Goal: Task Accomplishment & Management: Manage account settings

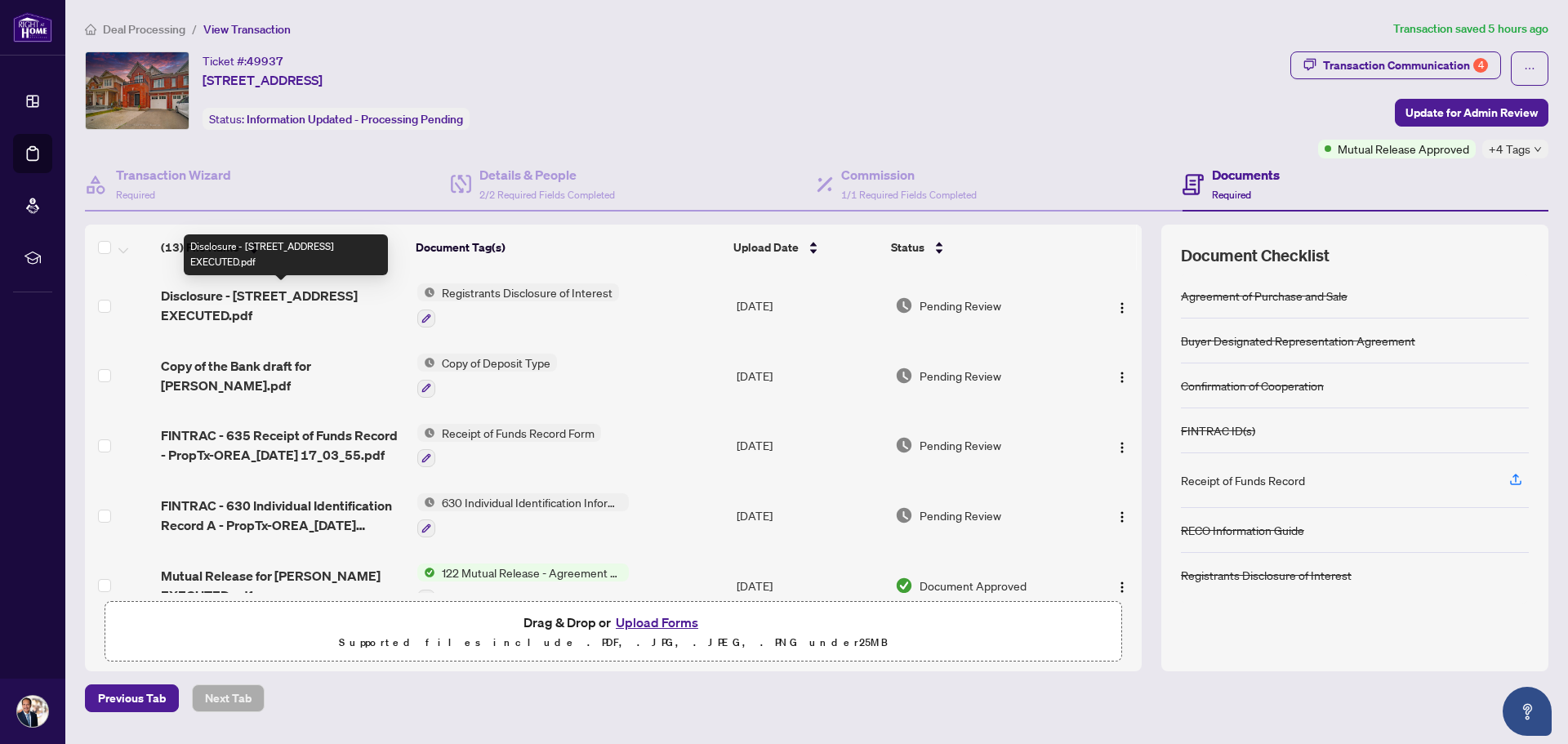
click at [218, 317] on span "Disclosure - 4830 Verdi St EXECUTED.pdf" at bounding box center [282, 305] width 243 height 39
click at [284, 298] on span "Disclosure - 4830 Verdi St EXECUTED.pdf" at bounding box center [282, 305] width 243 height 39
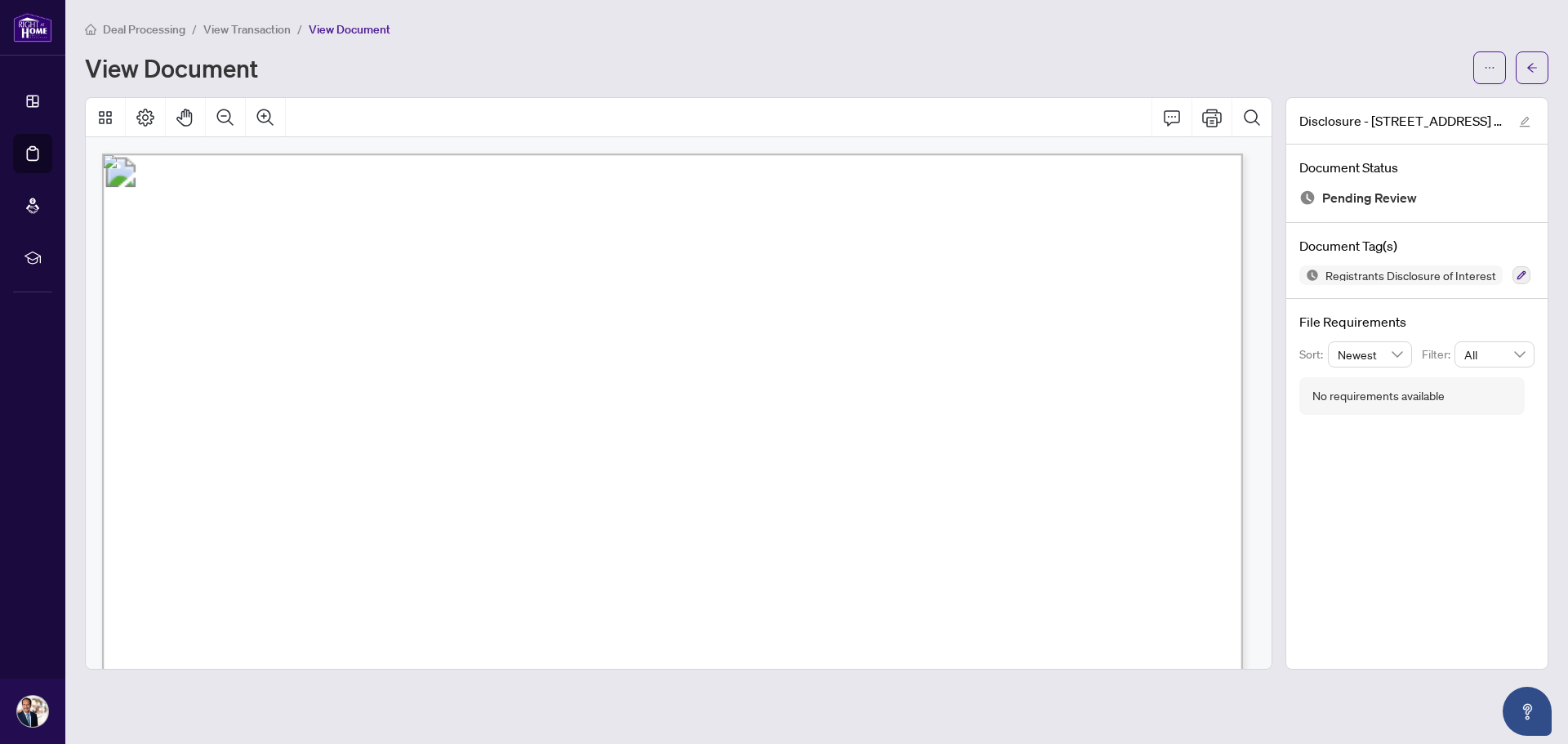
click at [238, 24] on span "View Transaction" at bounding box center [247, 29] width 88 height 14
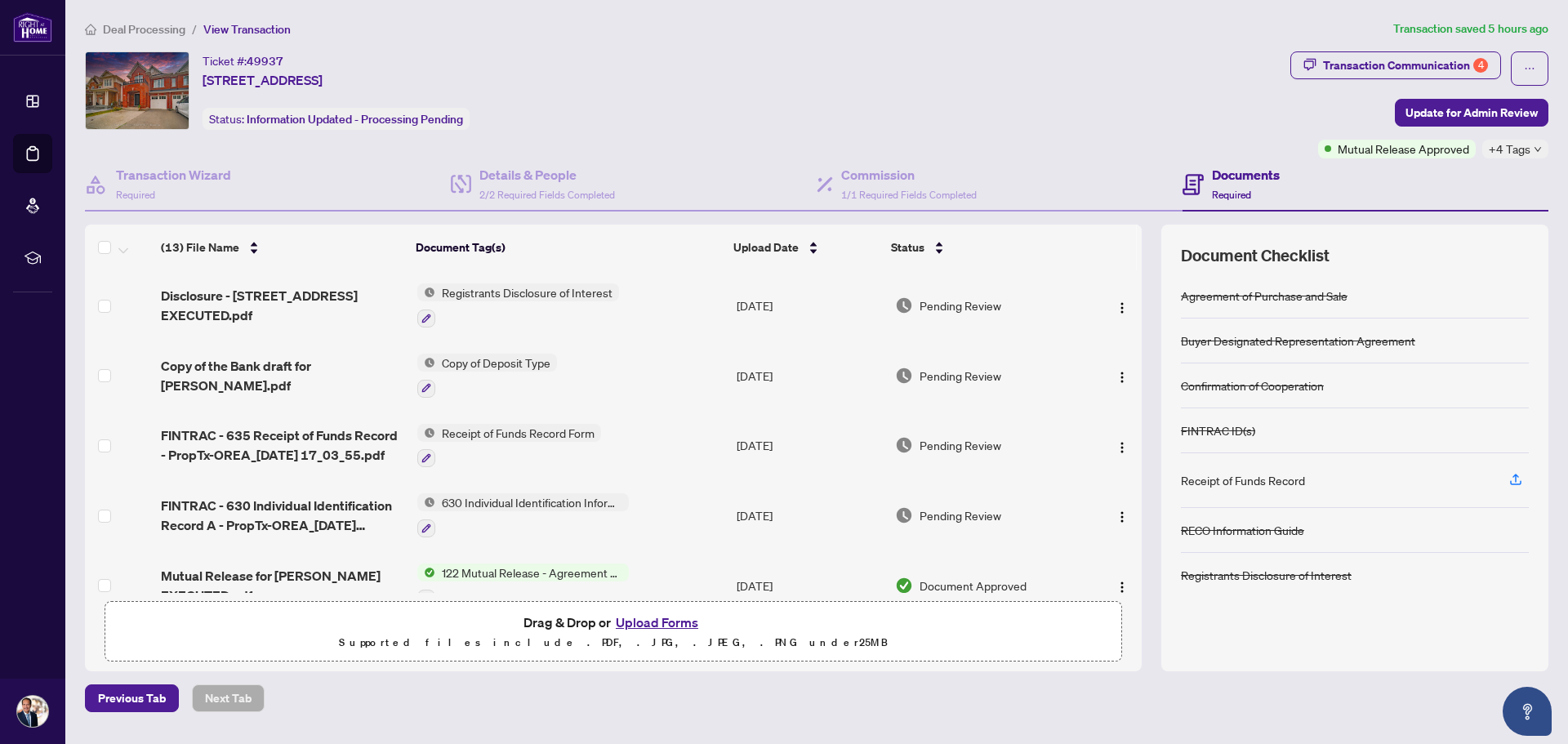
click at [165, 32] on span "Deal Processing" at bounding box center [144, 29] width 82 height 14
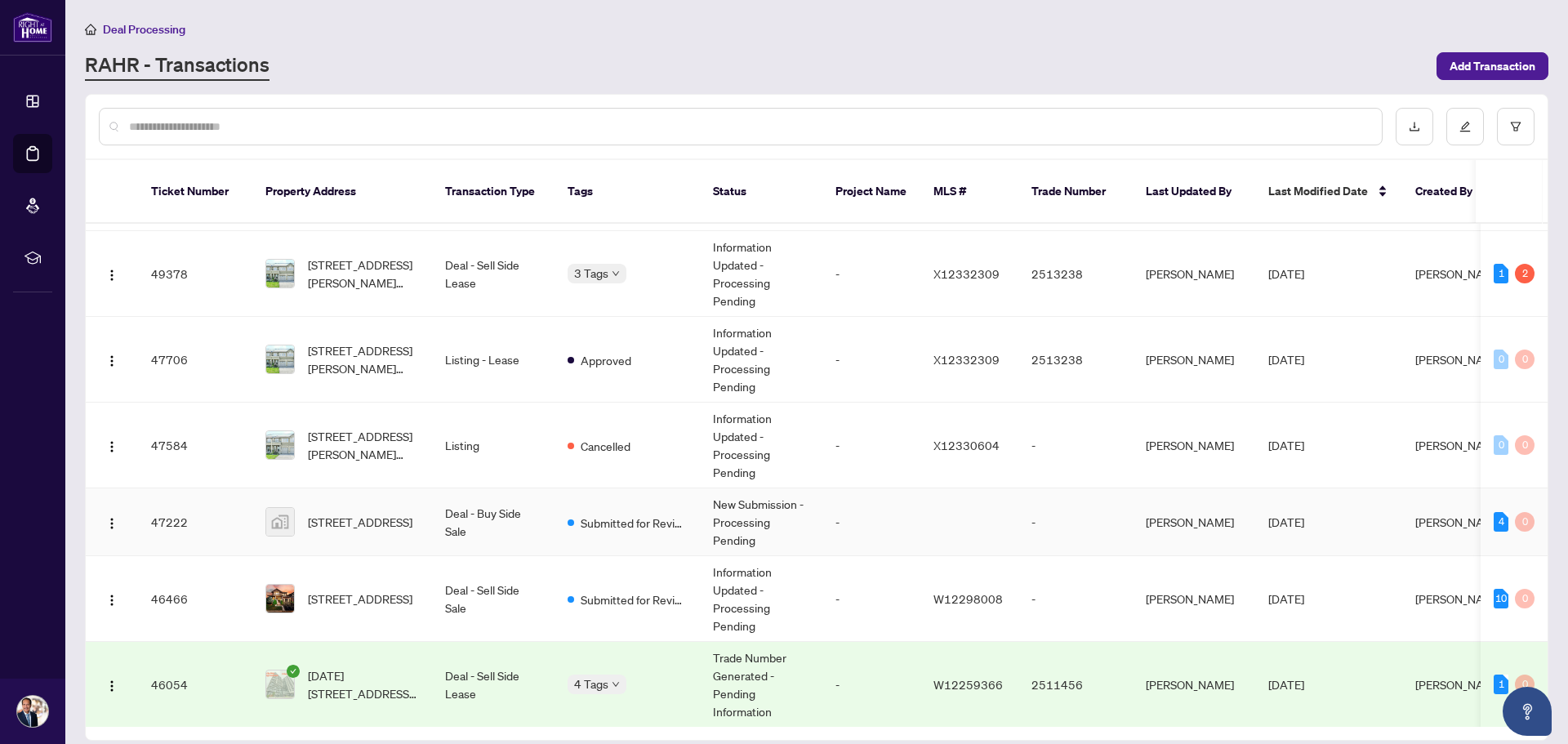
scroll to position [190, 0]
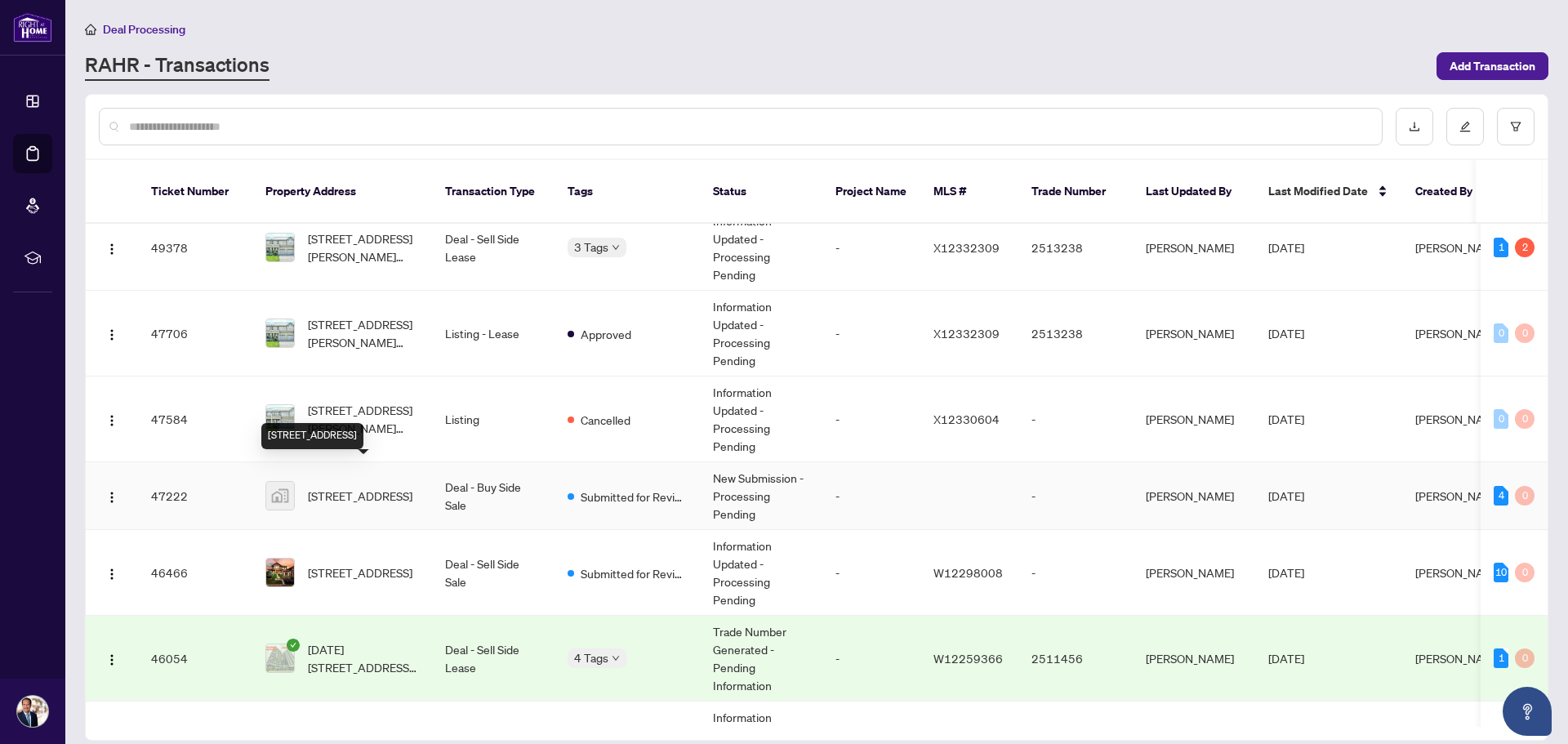
click at [388, 487] on span "[STREET_ADDRESS]" at bounding box center [359, 496] width 104 height 18
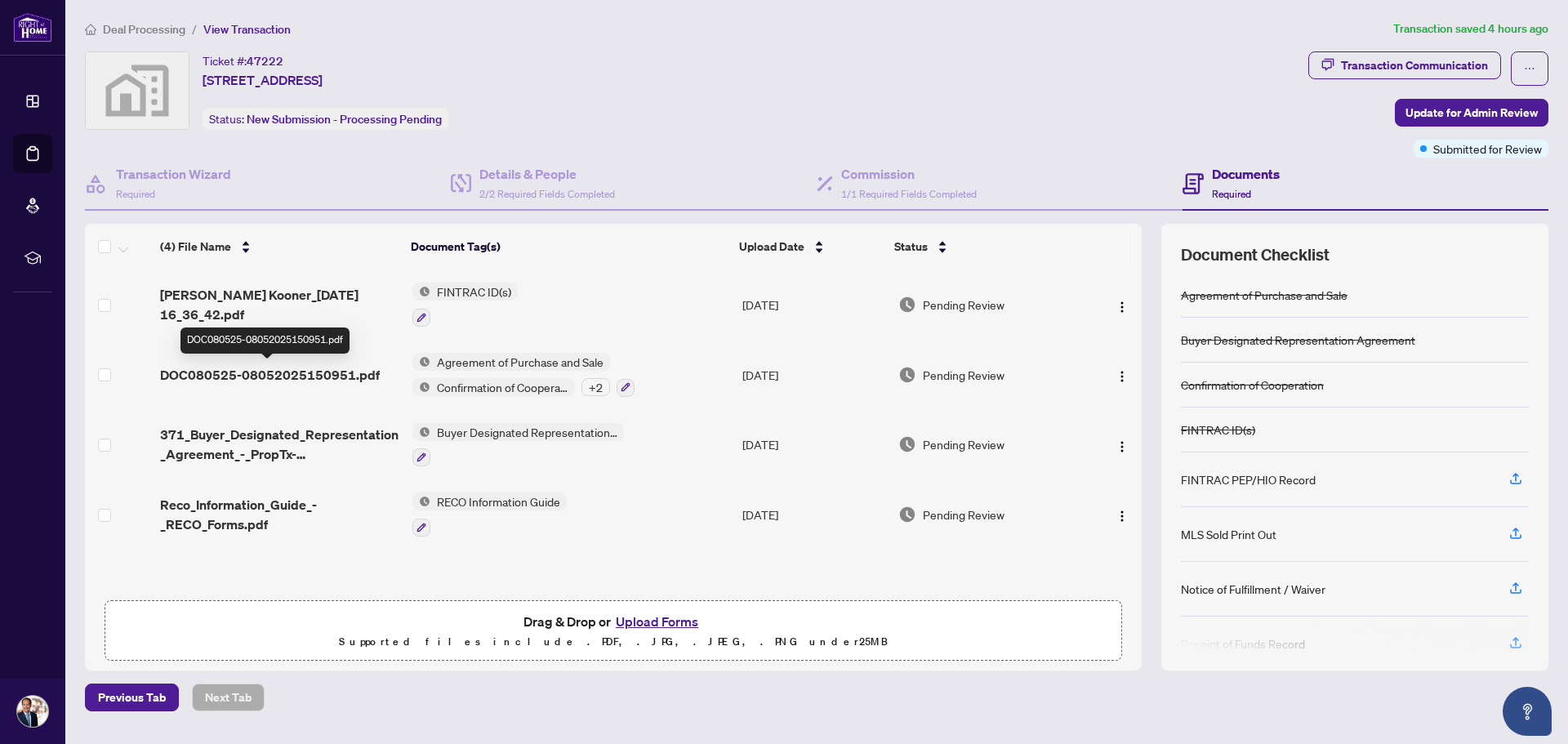
click at [359, 380] on span "DOC080525-08052025150951.pdf" at bounding box center [270, 375] width 220 height 20
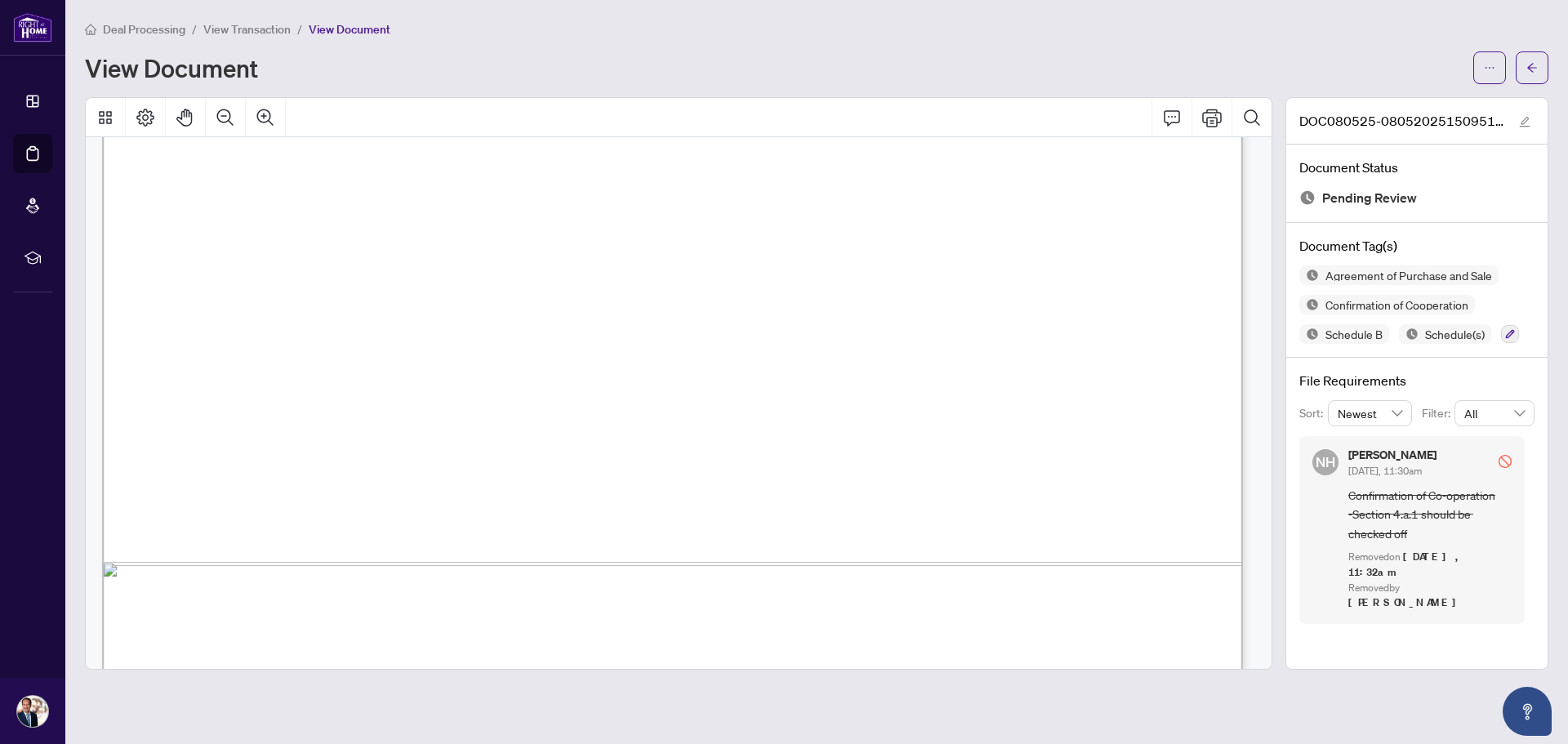
scroll to position [844, 0]
click at [1209, 119] on icon "Print" at bounding box center [1212, 118] width 20 height 20
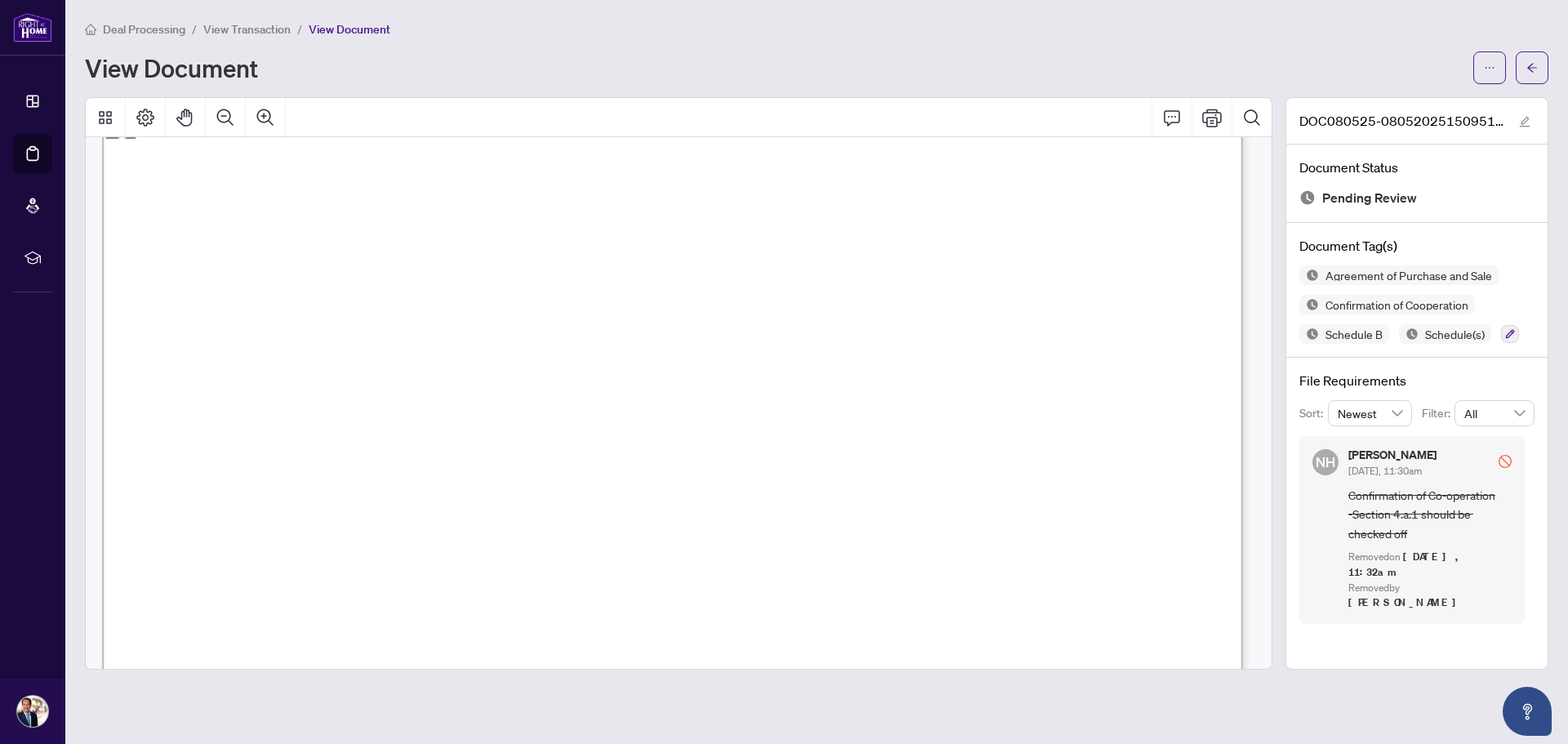
scroll to position [0, 0]
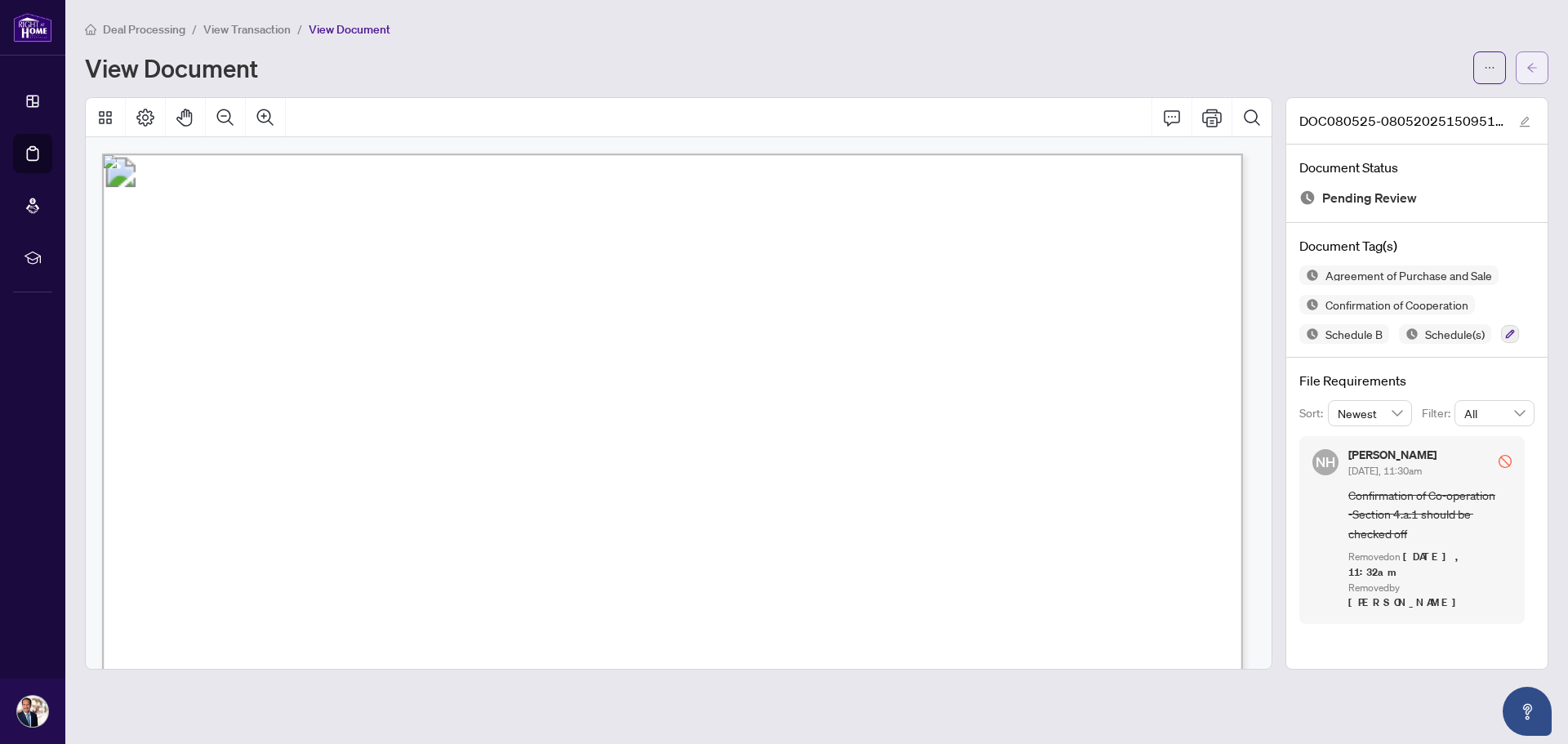
click at [1543, 64] on button "button" at bounding box center [1533, 68] width 33 height 33
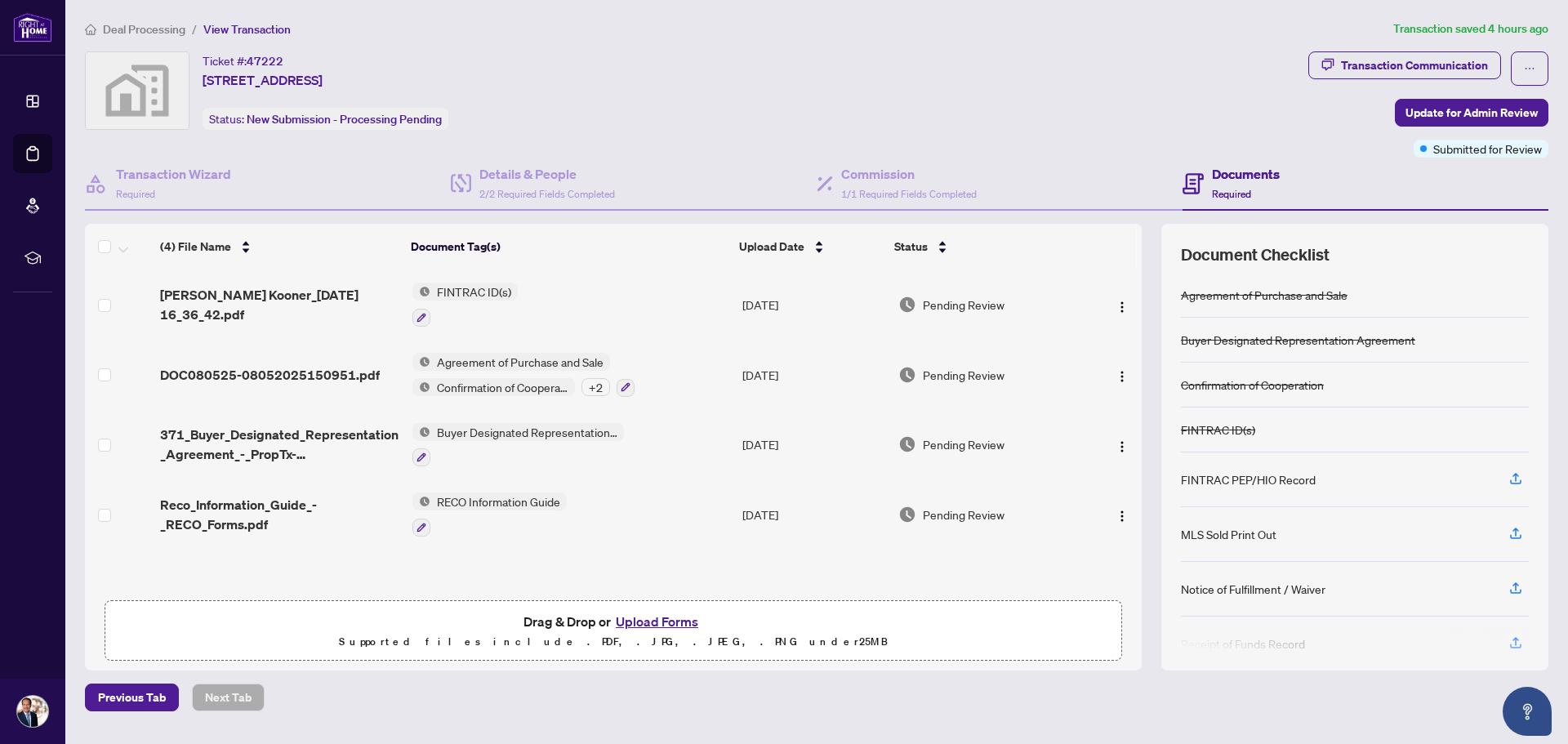
click at [646, 624] on button "Upload Forms" at bounding box center [657, 621] width 92 height 21
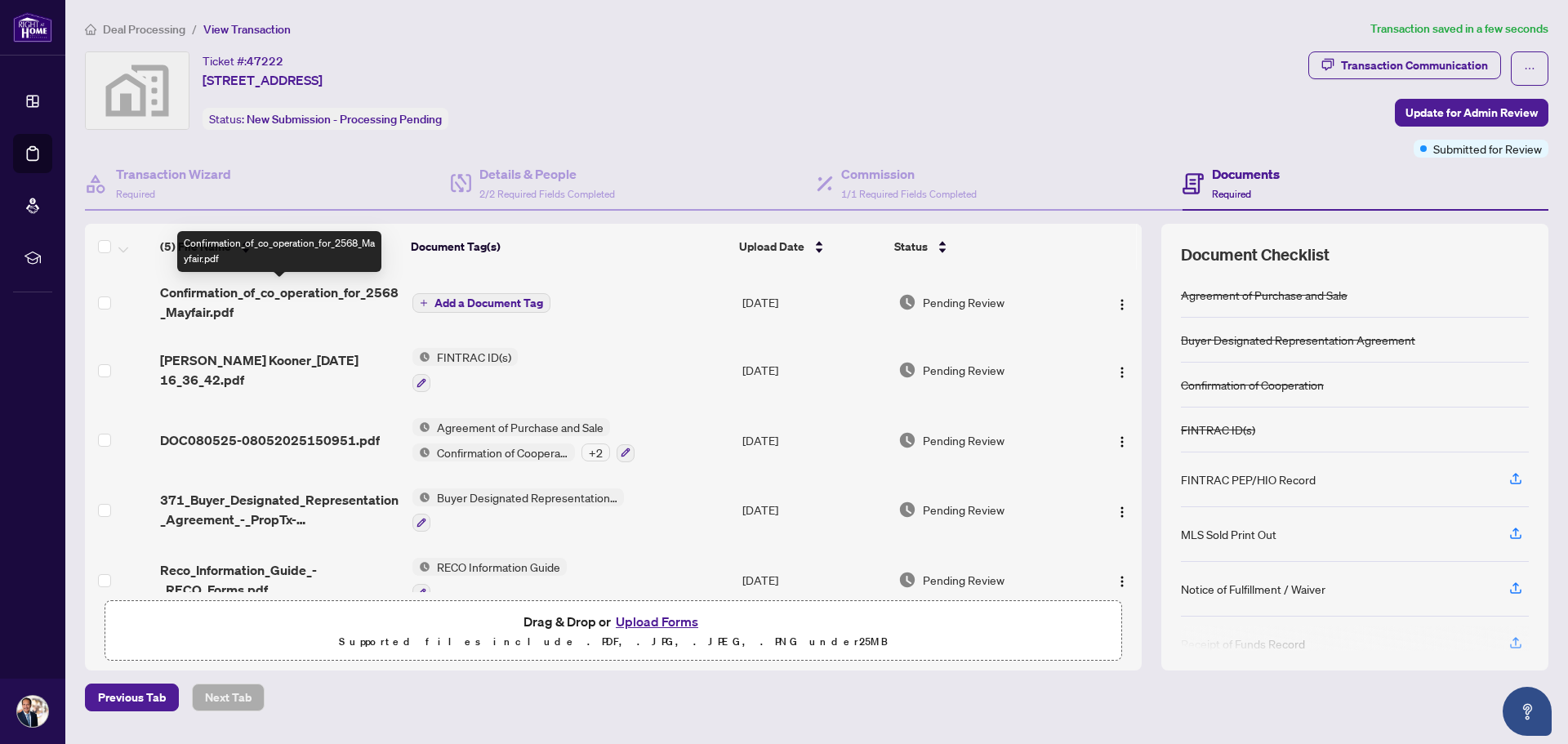
click at [311, 295] on span "Confirmation_of_co_operation_for_2568_Mayfair.pdf" at bounding box center [280, 301] width 239 height 39
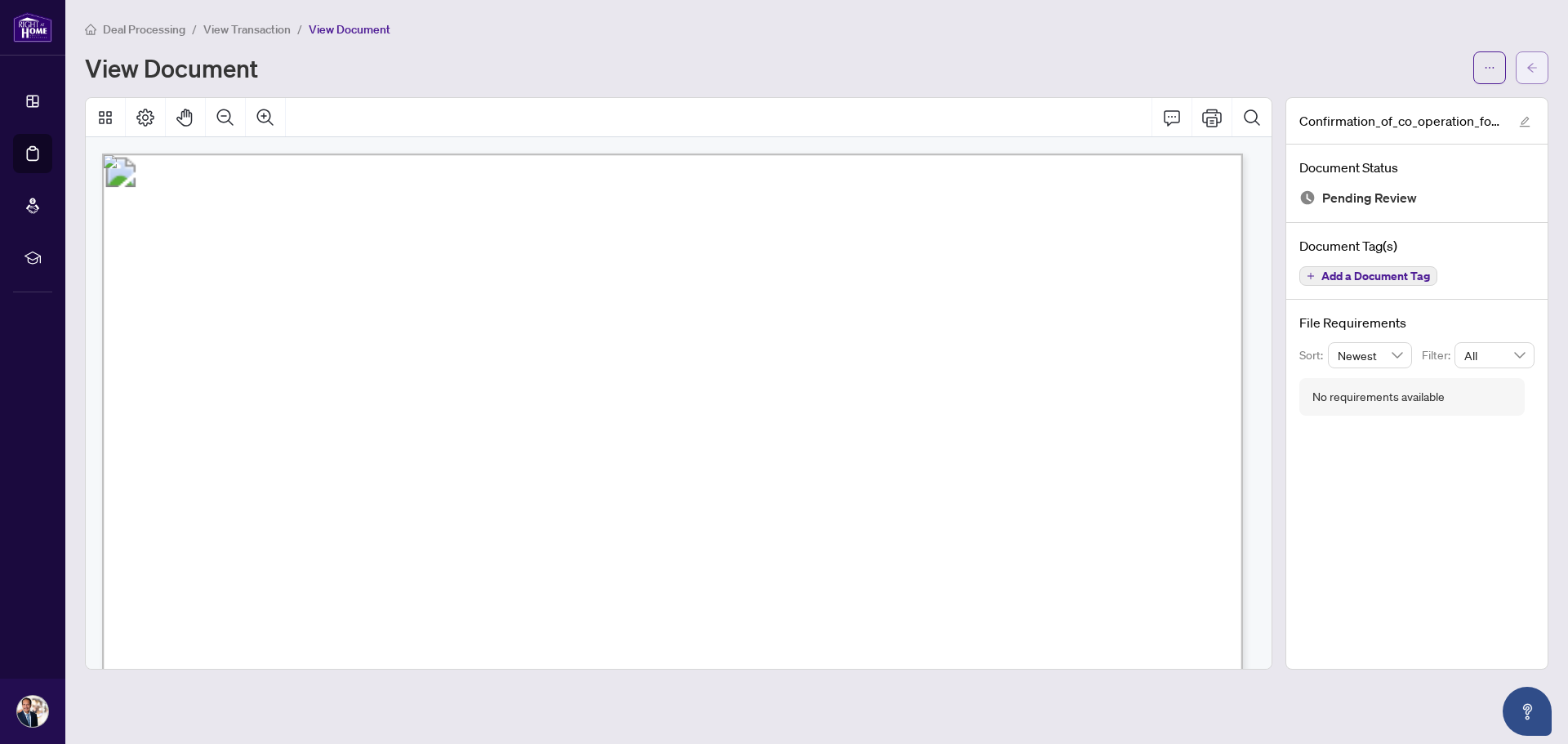
click at [1525, 68] on button "button" at bounding box center [1533, 68] width 33 height 33
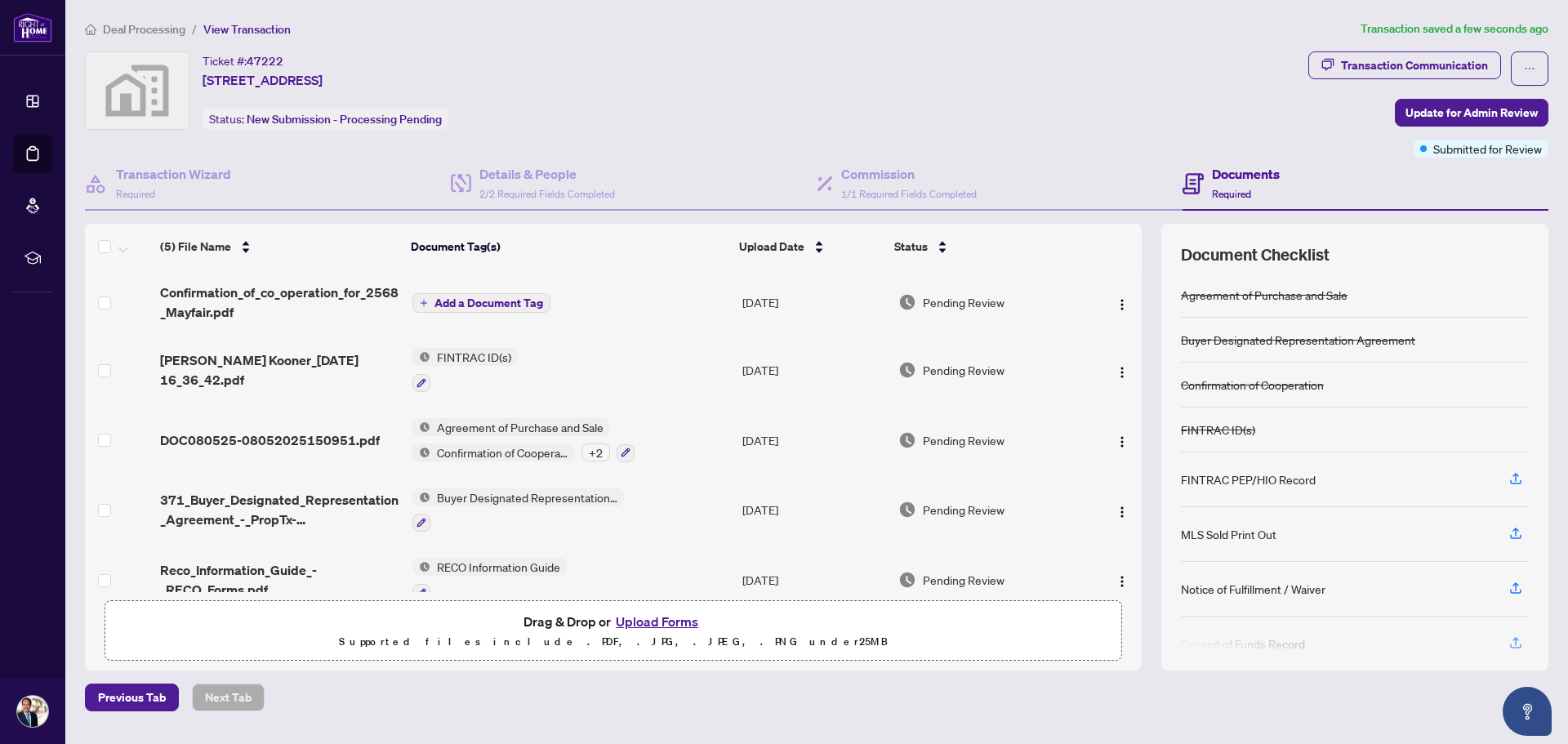
click at [461, 303] on span "Add a Document Tag" at bounding box center [489, 302] width 109 height 12
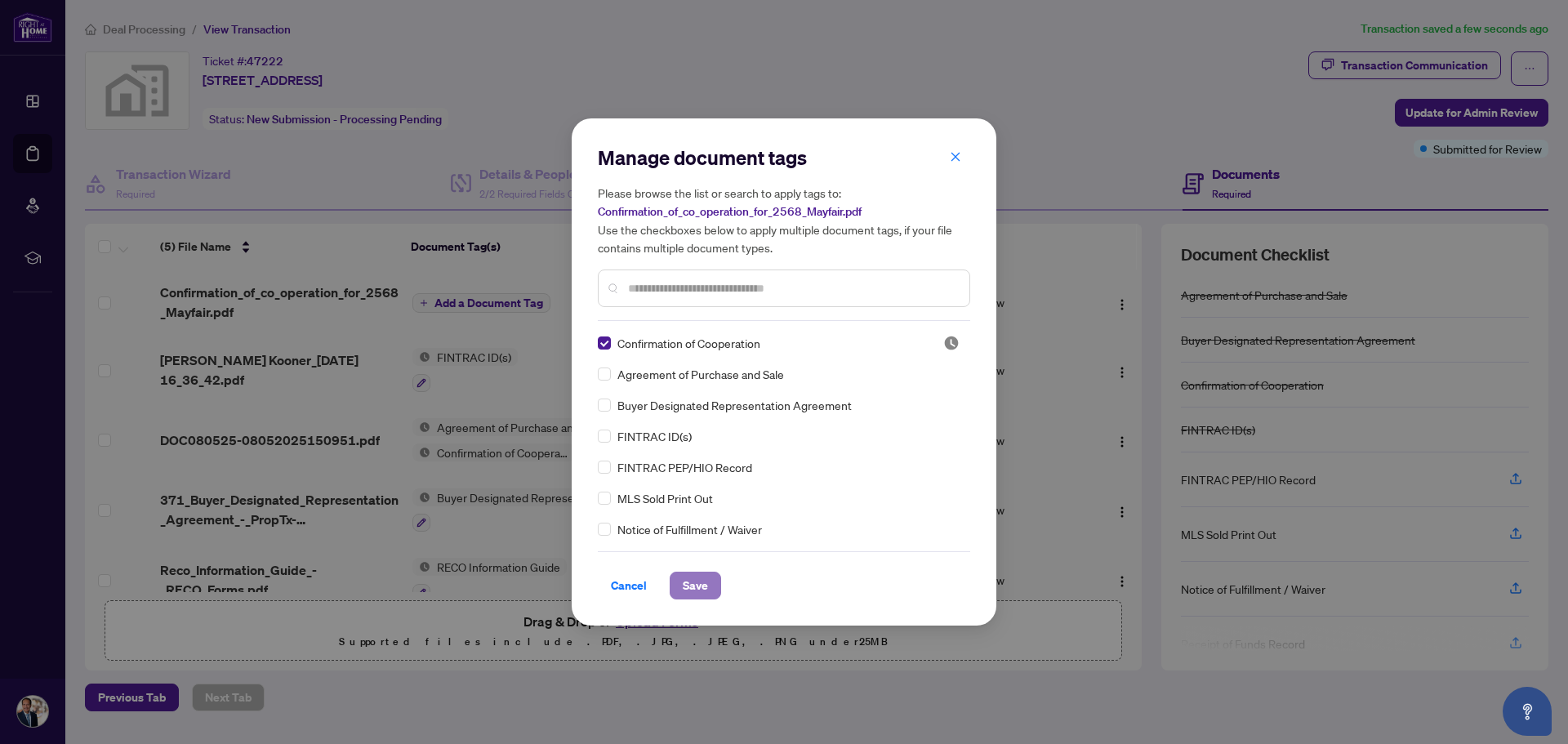
click at [690, 587] on span "Save" at bounding box center [695, 586] width 25 height 26
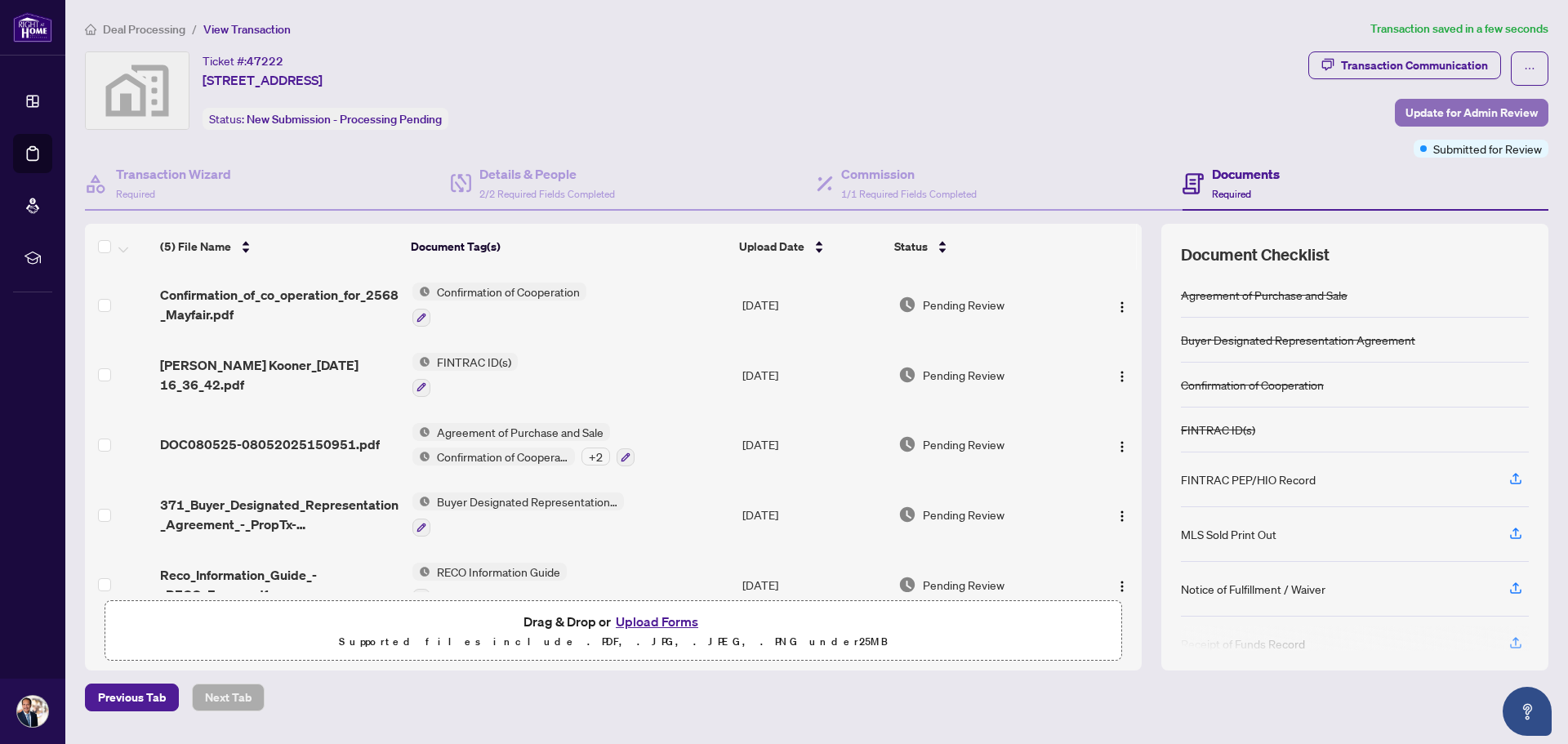
click at [1511, 112] on span "Update for Admin Review" at bounding box center [1472, 112] width 132 height 26
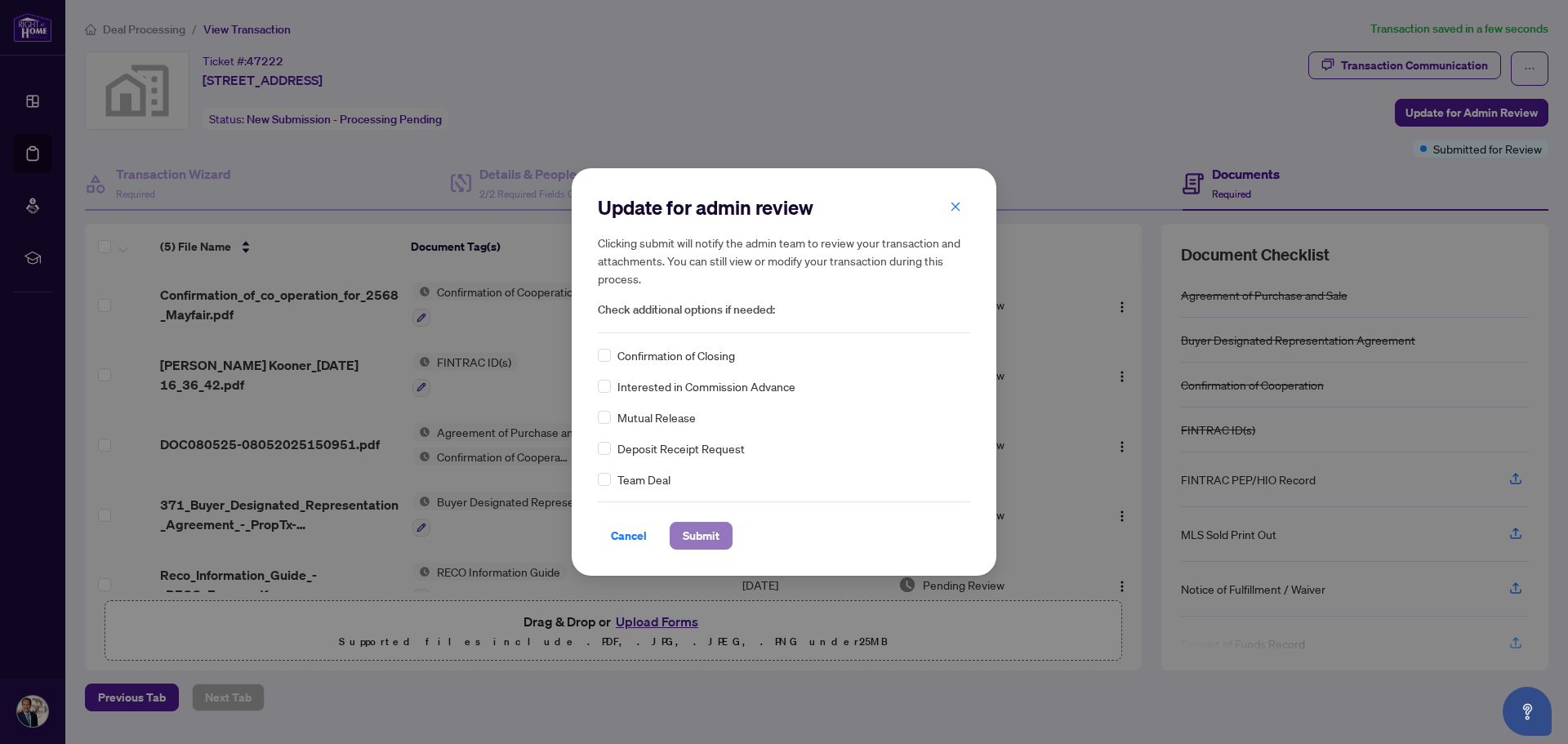
click at [697, 537] on span "Submit" at bounding box center [701, 535] width 37 height 26
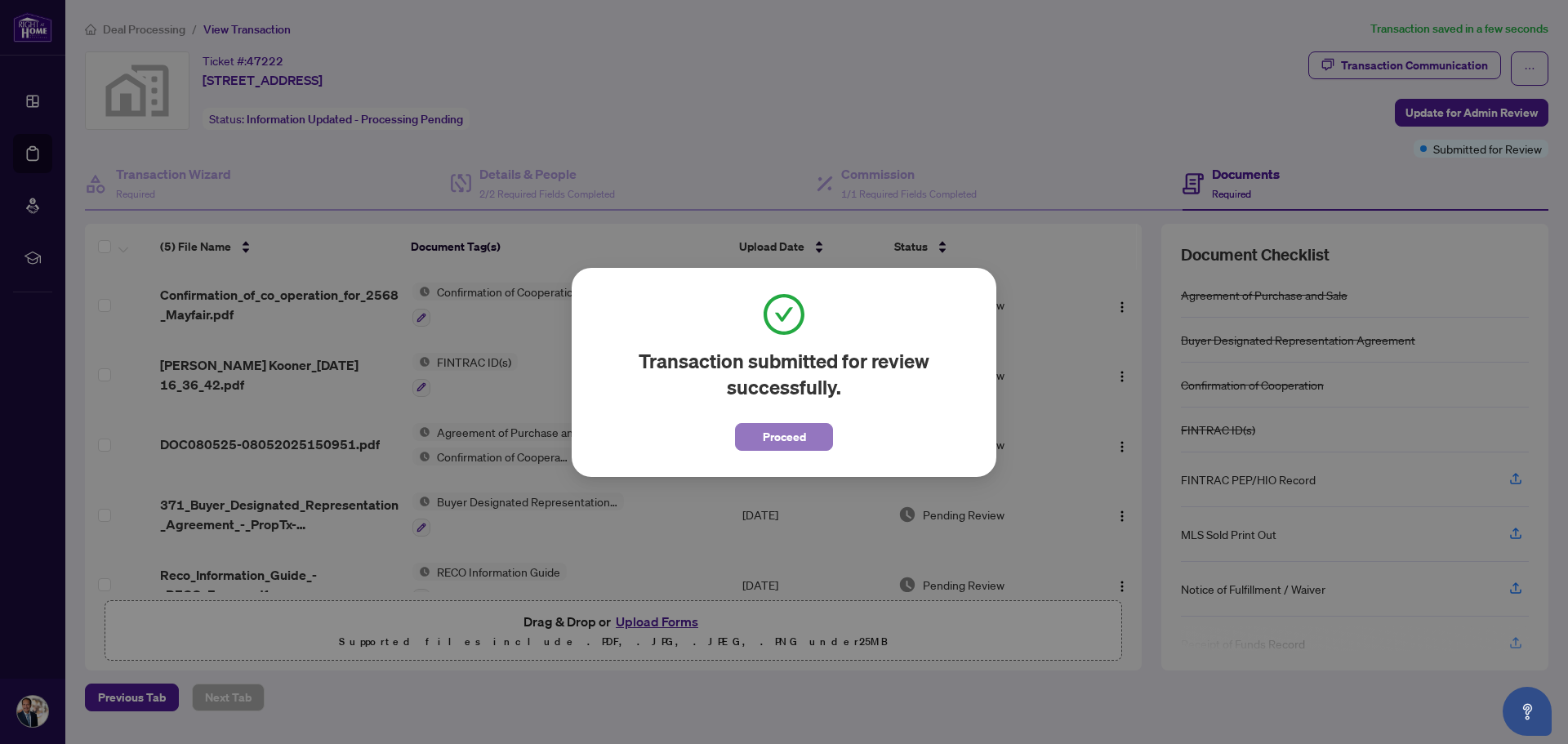
click at [786, 434] on span "Proceed" at bounding box center [785, 436] width 43 height 26
